Goal: Find specific page/section: Find specific page/section

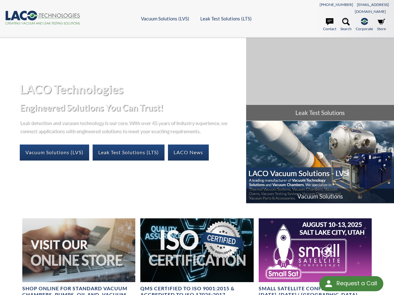
click at [317, 189] on span "Vacuum Solutions" at bounding box center [320, 196] width 148 height 16
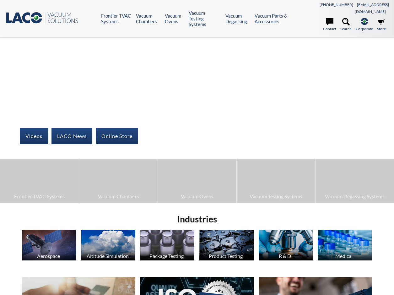
select select "Language Translate Widget"
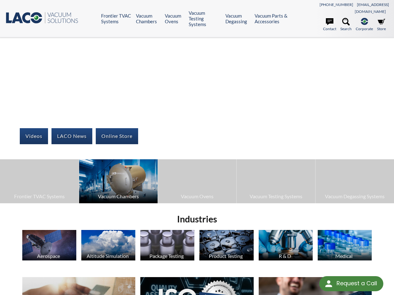
click at [124, 192] on span "Vacuum Chambers" at bounding box center [118, 196] width 72 height 8
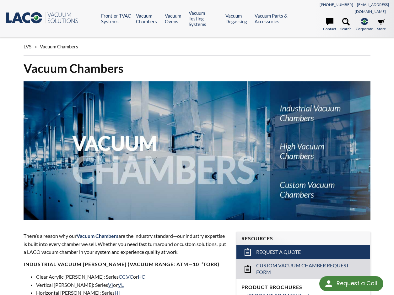
click at [300, 178] on img at bounding box center [197, 150] width 347 height 139
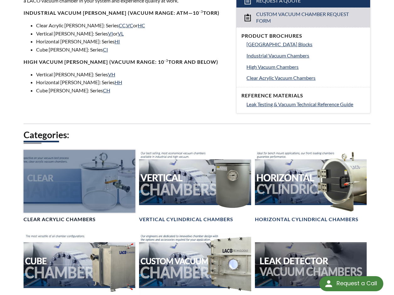
scroll to position [283, 0]
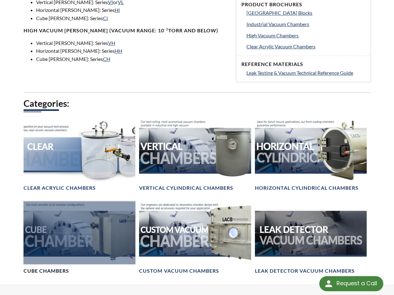
click at [49, 225] on div at bounding box center [80, 232] width 112 height 63
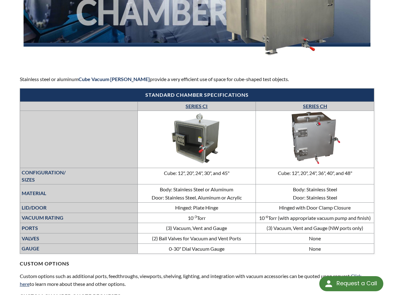
scroll to position [157, 0]
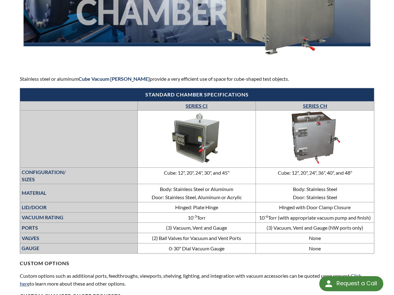
click at [316, 103] on link "SERIES CH" at bounding box center [315, 106] width 24 height 6
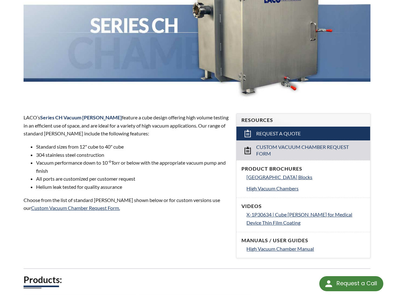
scroll to position [126, 0]
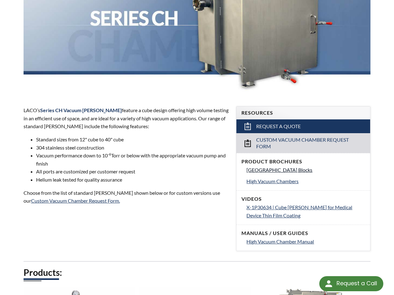
click at [277, 167] on span "[GEOGRAPHIC_DATA] Blocks" at bounding box center [279, 170] width 66 height 6
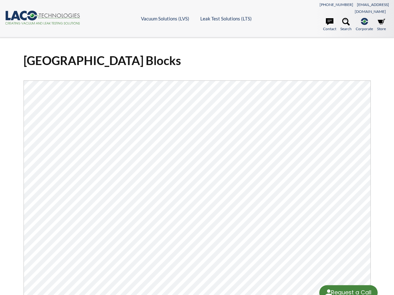
select select "Language Translate Widget"
